Goal: Information Seeking & Learning: Learn about a topic

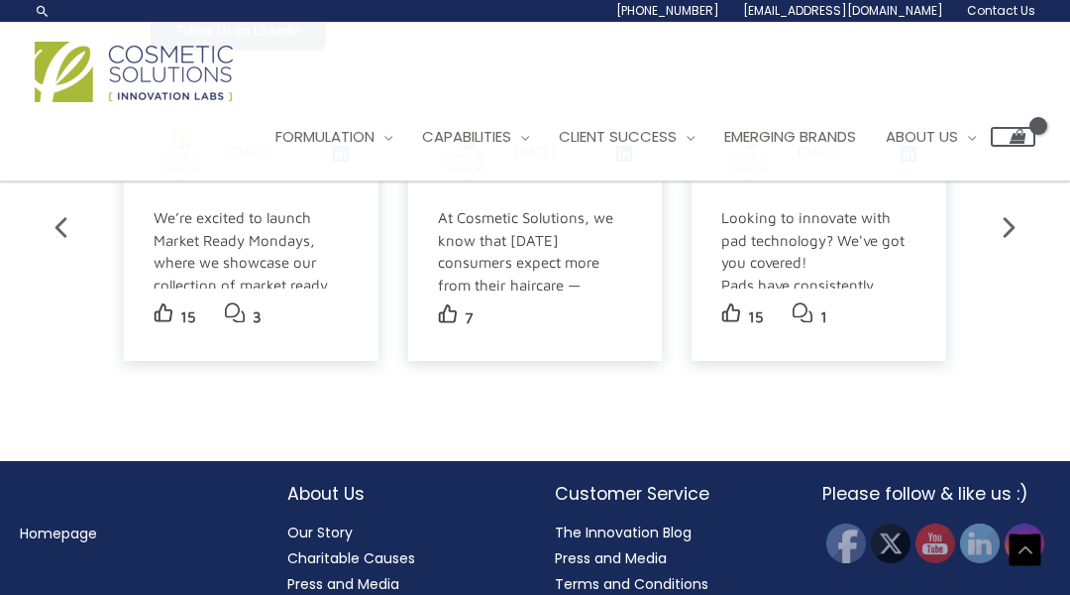
scroll to position [3534, 0]
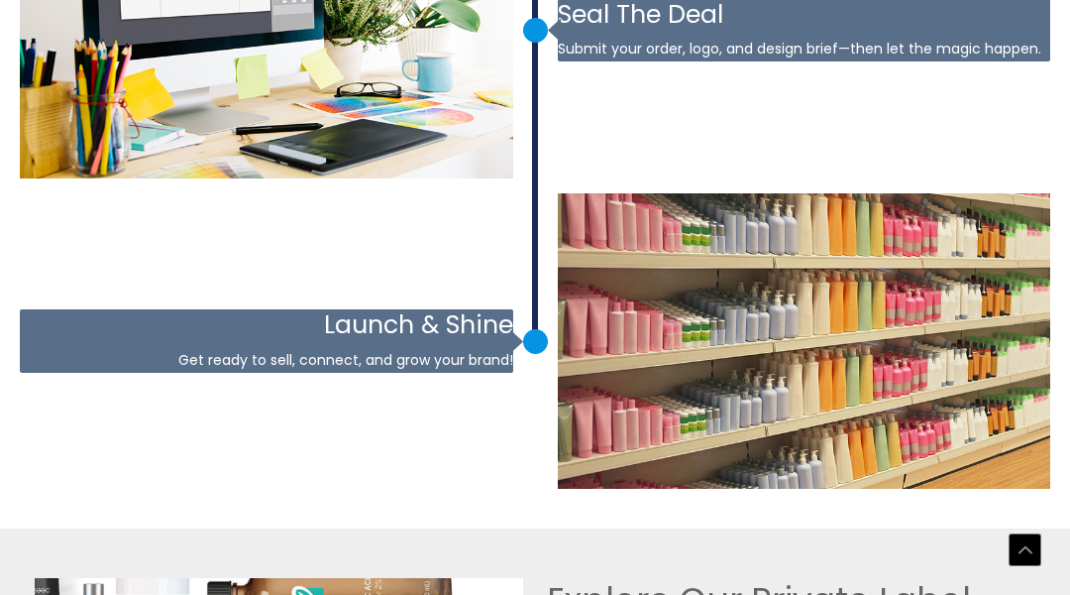
scroll to position [4559, 0]
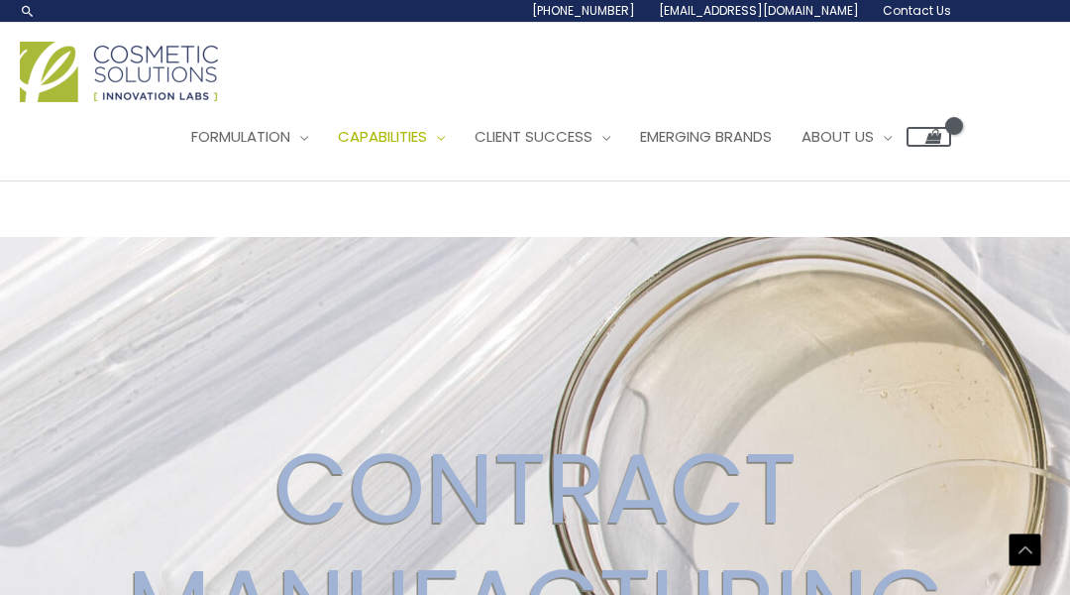
scroll to position [3789, 0]
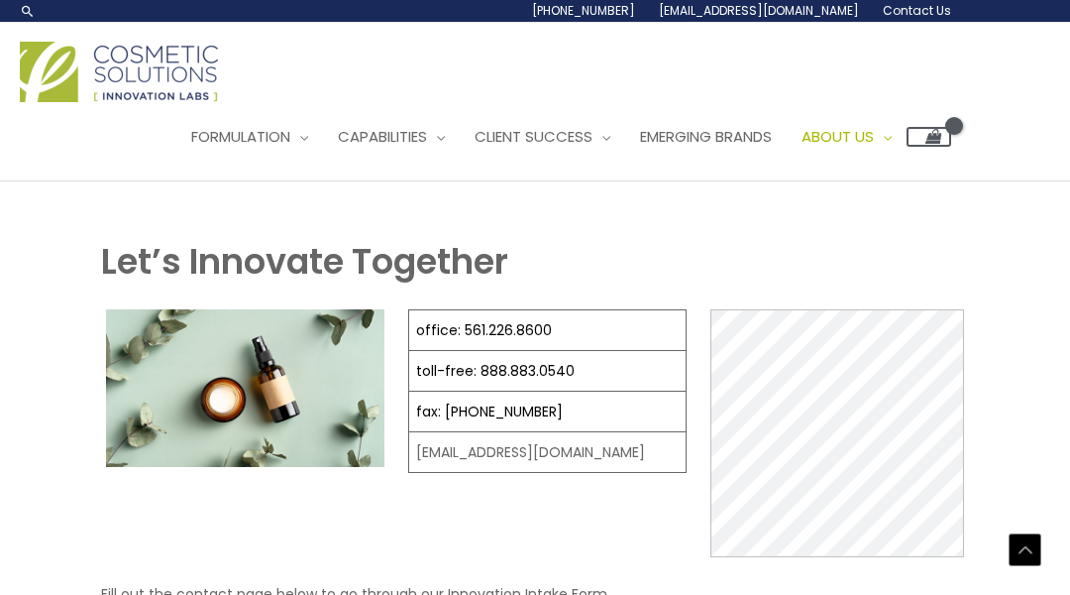
scroll to position [972, 0]
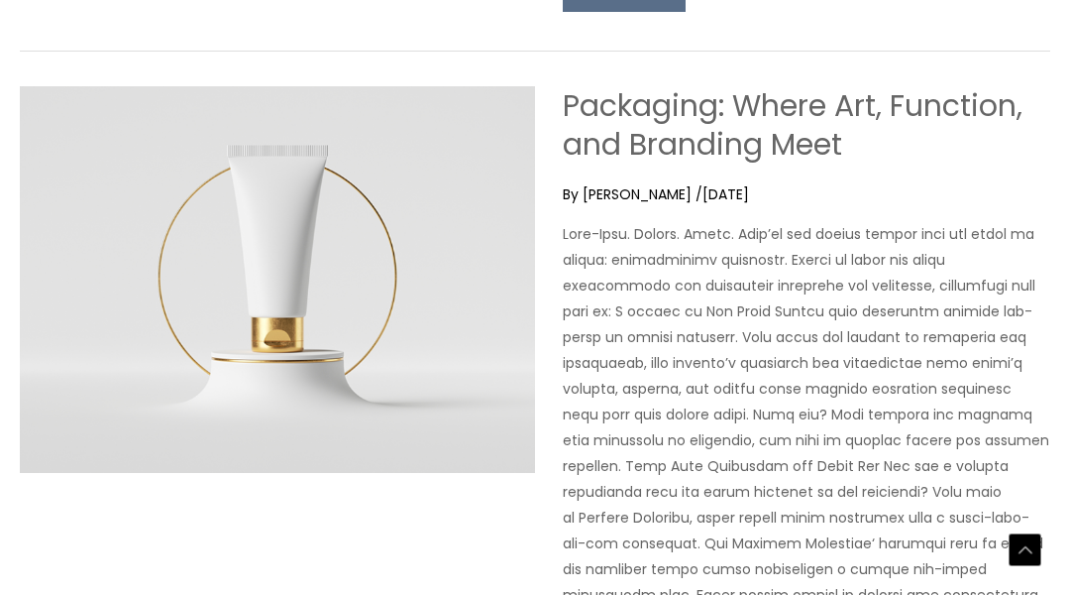
scroll to position [7392, 0]
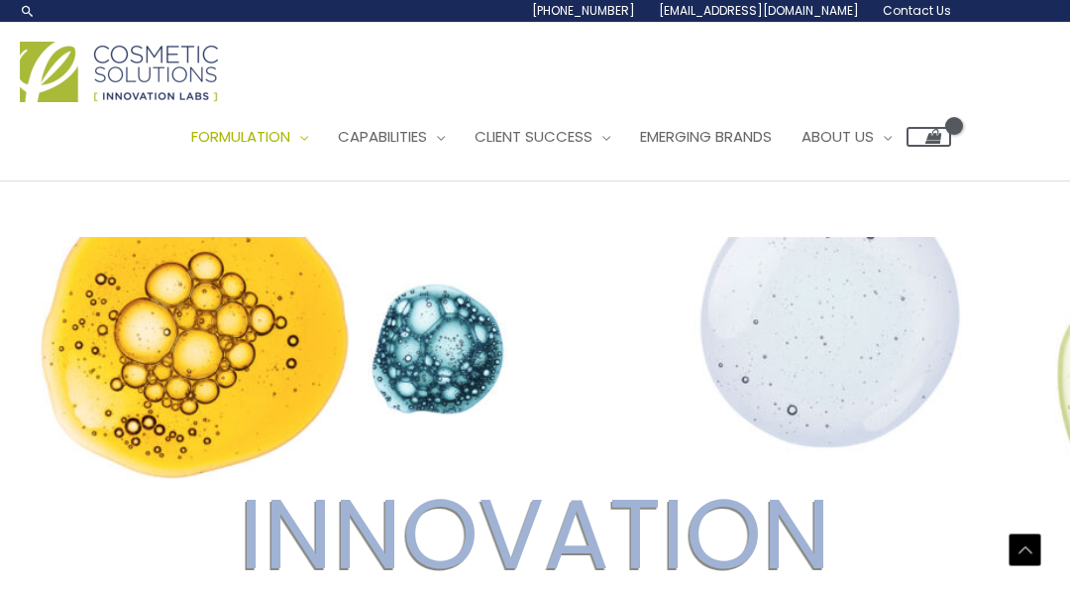
scroll to position [4100, 0]
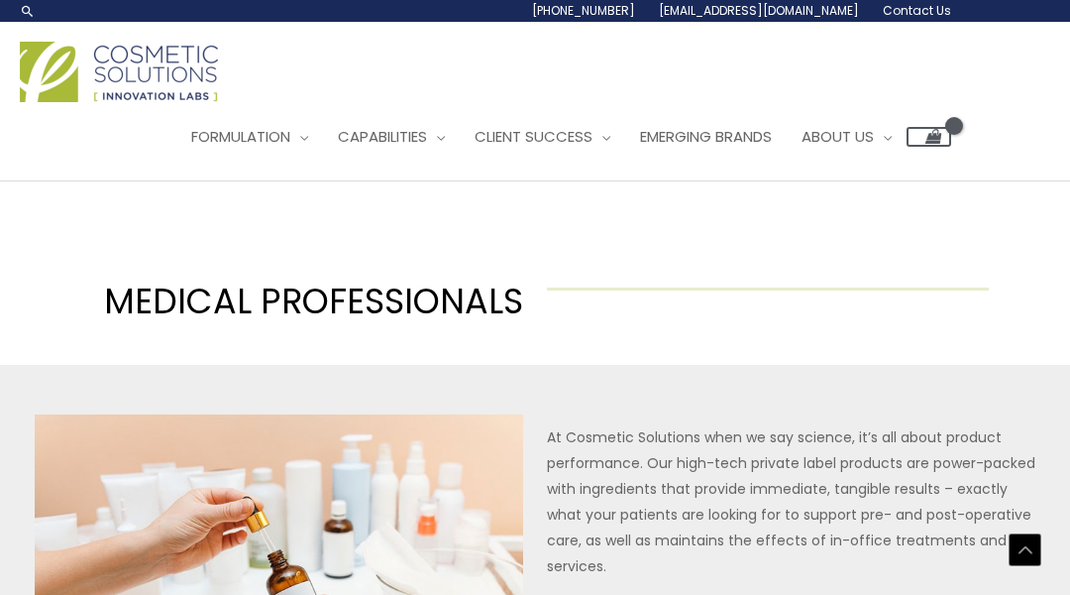
scroll to position [1161, 0]
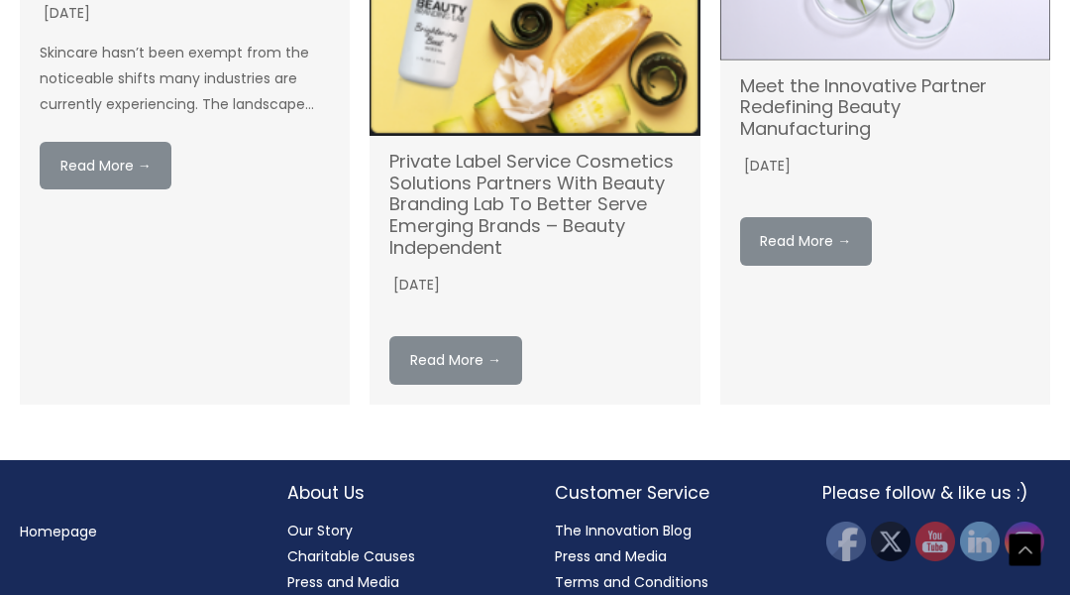
scroll to position [2983, 0]
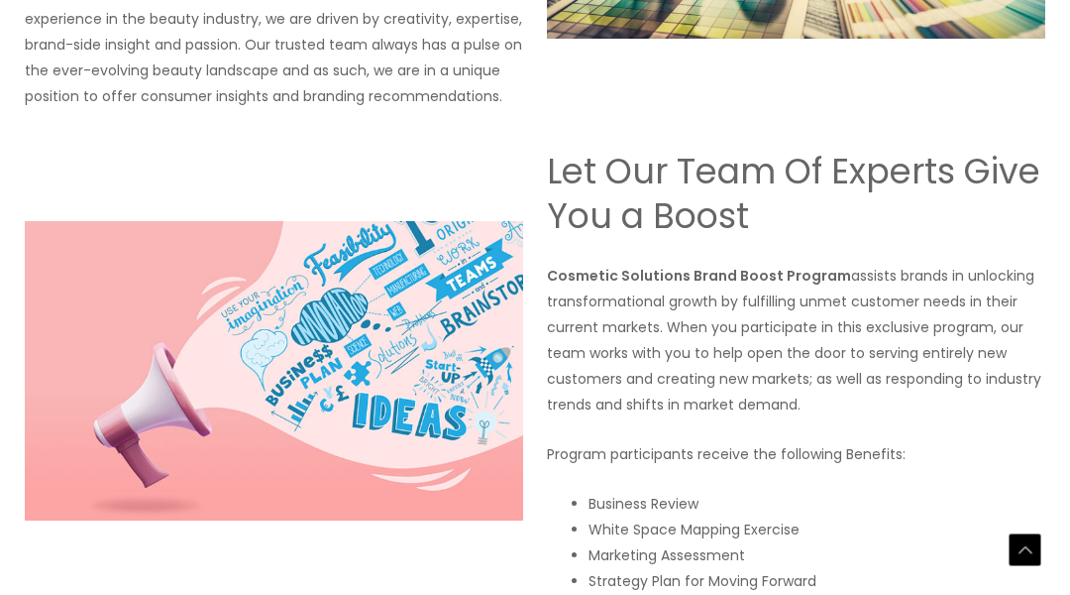
scroll to position [3531, 0]
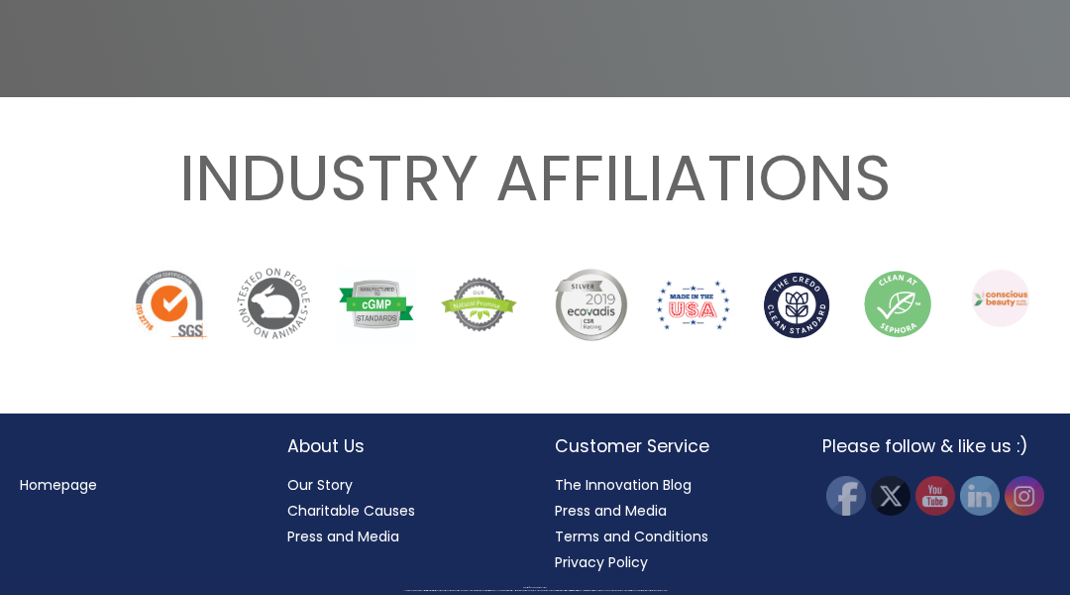
scroll to position [2223, 0]
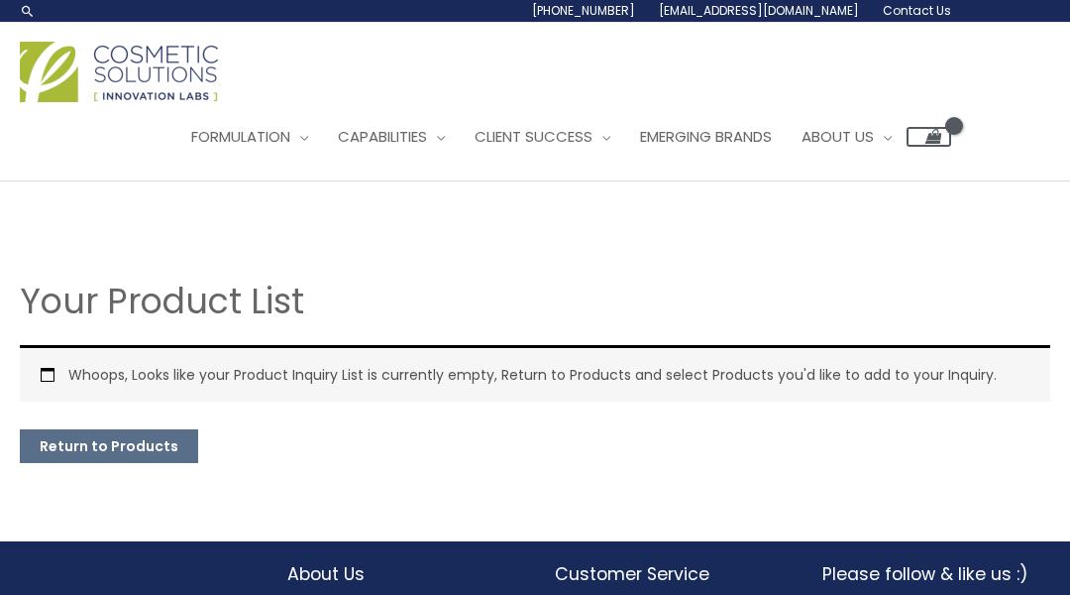
scroll to position [127, 0]
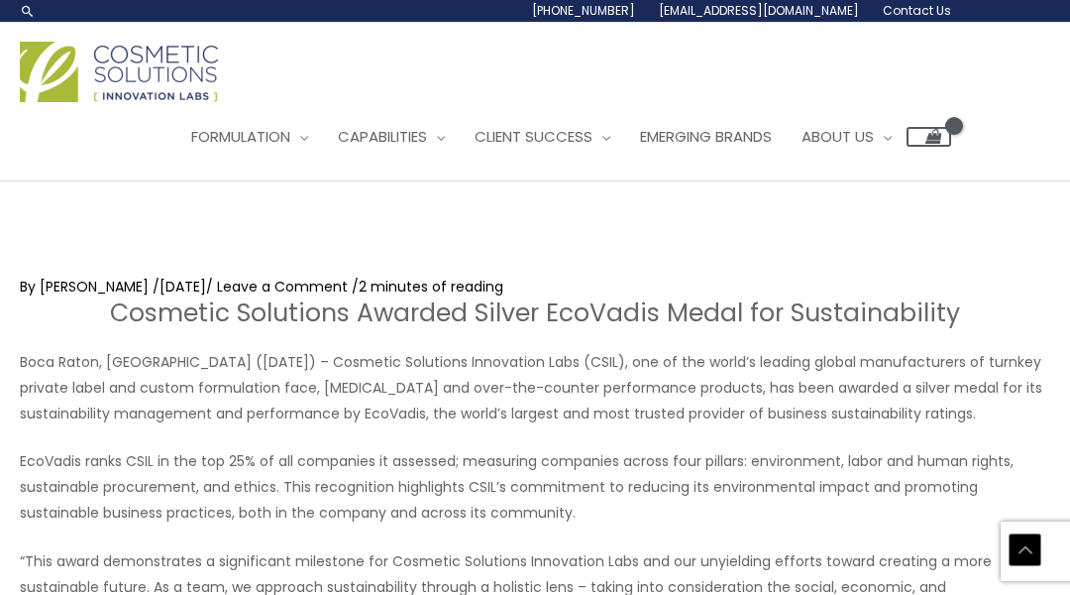
scroll to position [1440, 0]
